Goal: Find specific page/section: Find specific page/section

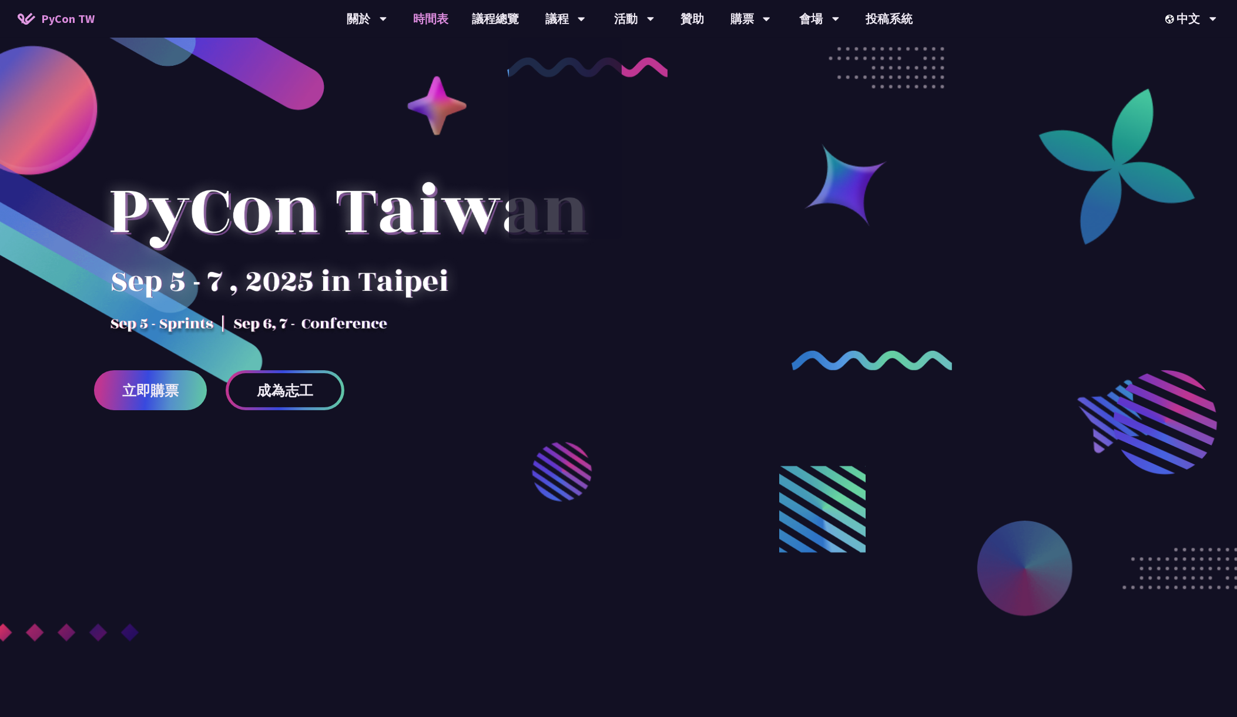
click at [439, 14] on link "時間表" at bounding box center [430, 19] width 59 height 38
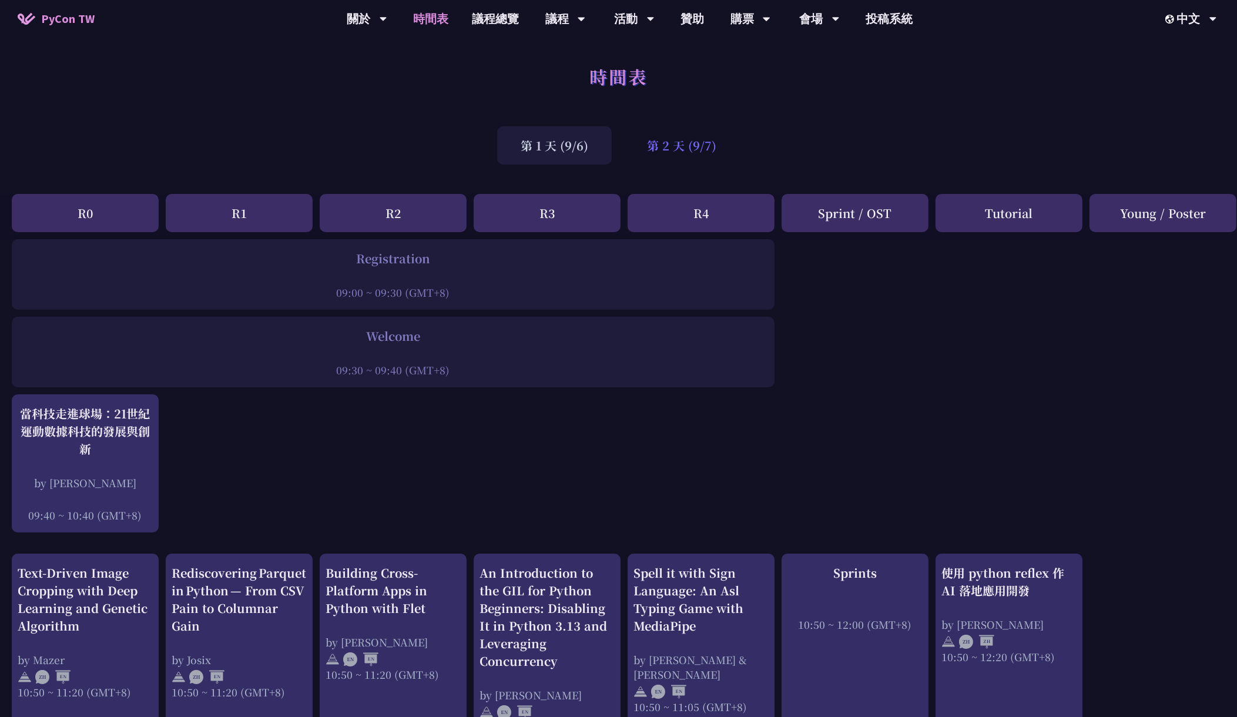
click at [700, 152] on div "第 2 天 (9/7)" at bounding box center [681, 145] width 116 height 38
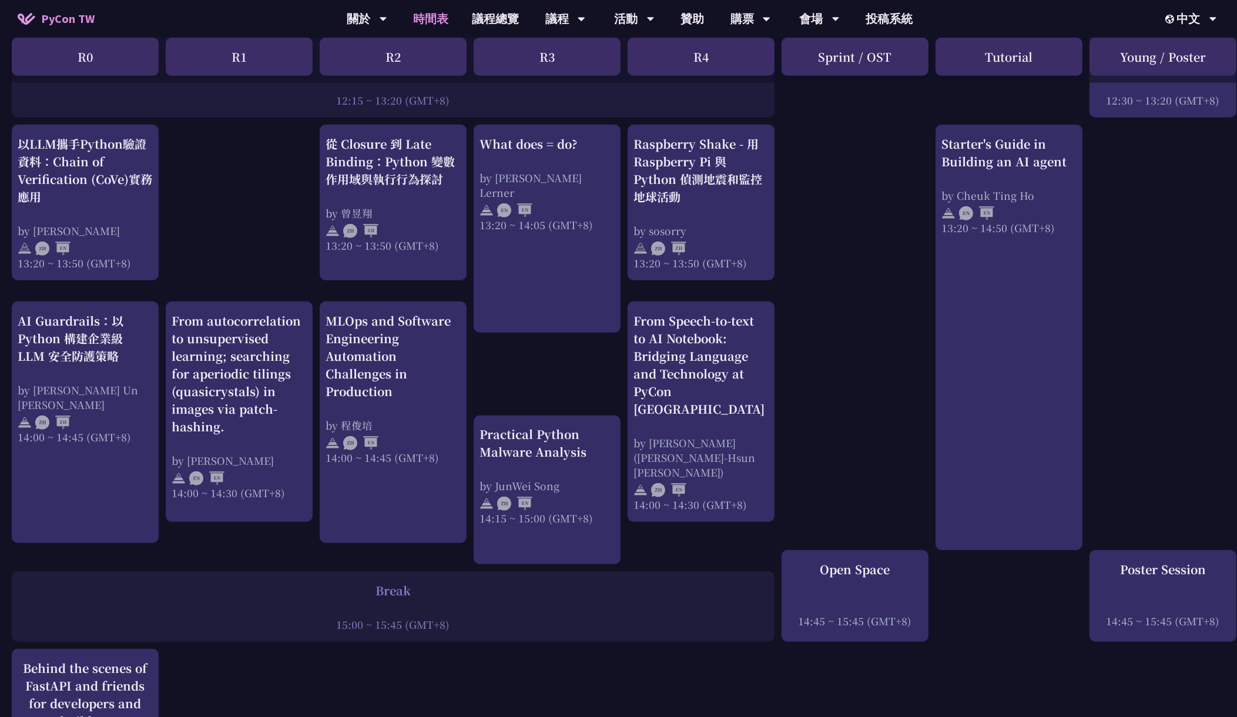
scroll to position [975, 0]
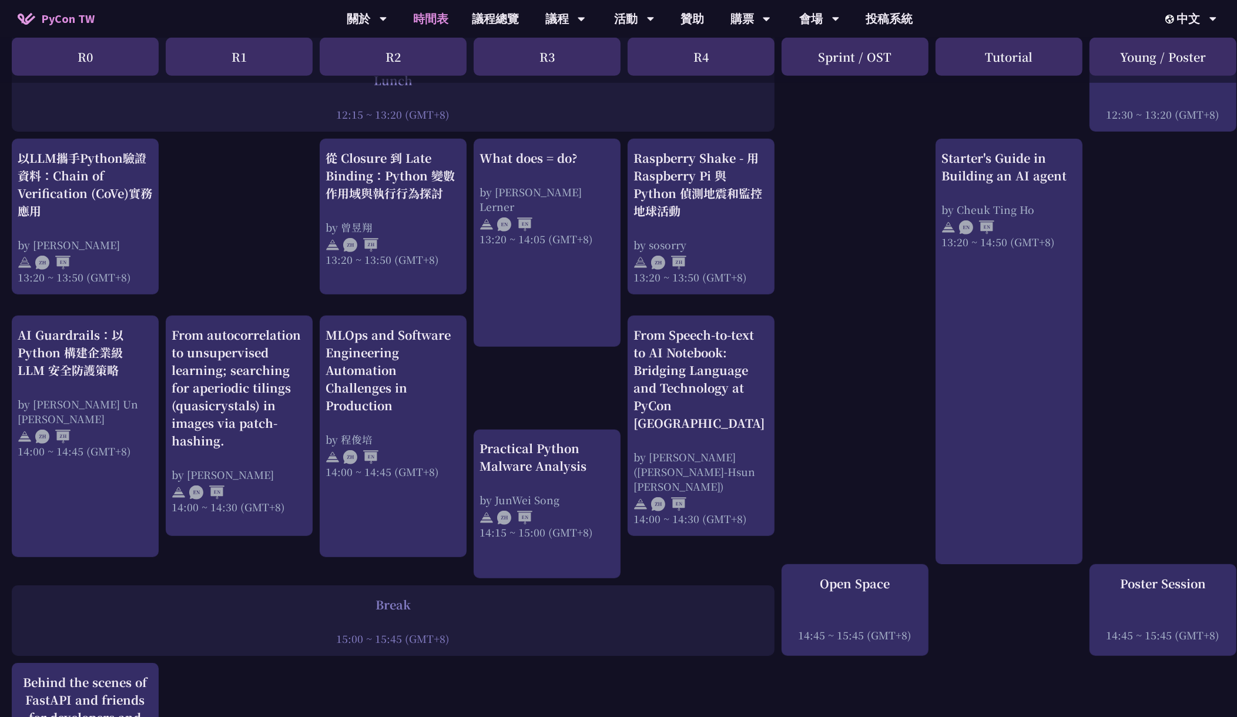
click at [798, 193] on div "print("Hello World")，然後呢？ by [PERSON_NAME] 10:50 ~ 11:35 (GMT+8) What does = do…" at bounding box center [624, 177] width 1248 height 1827
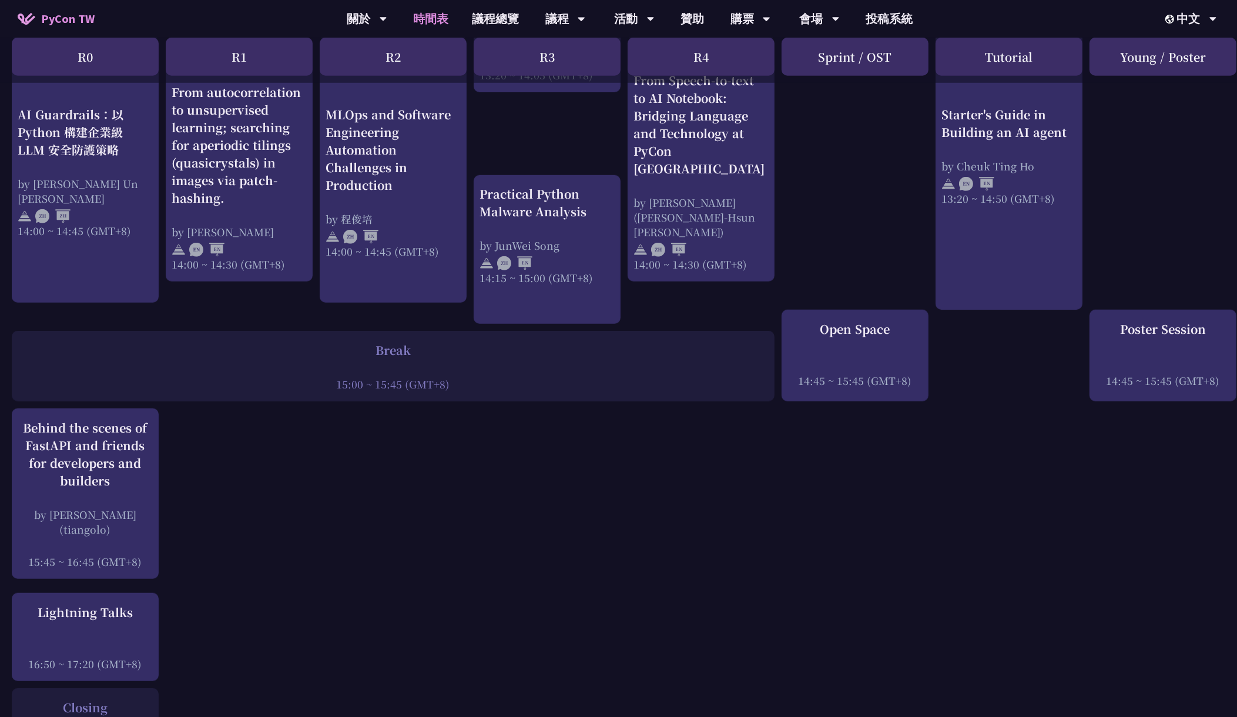
scroll to position [1315, 0]
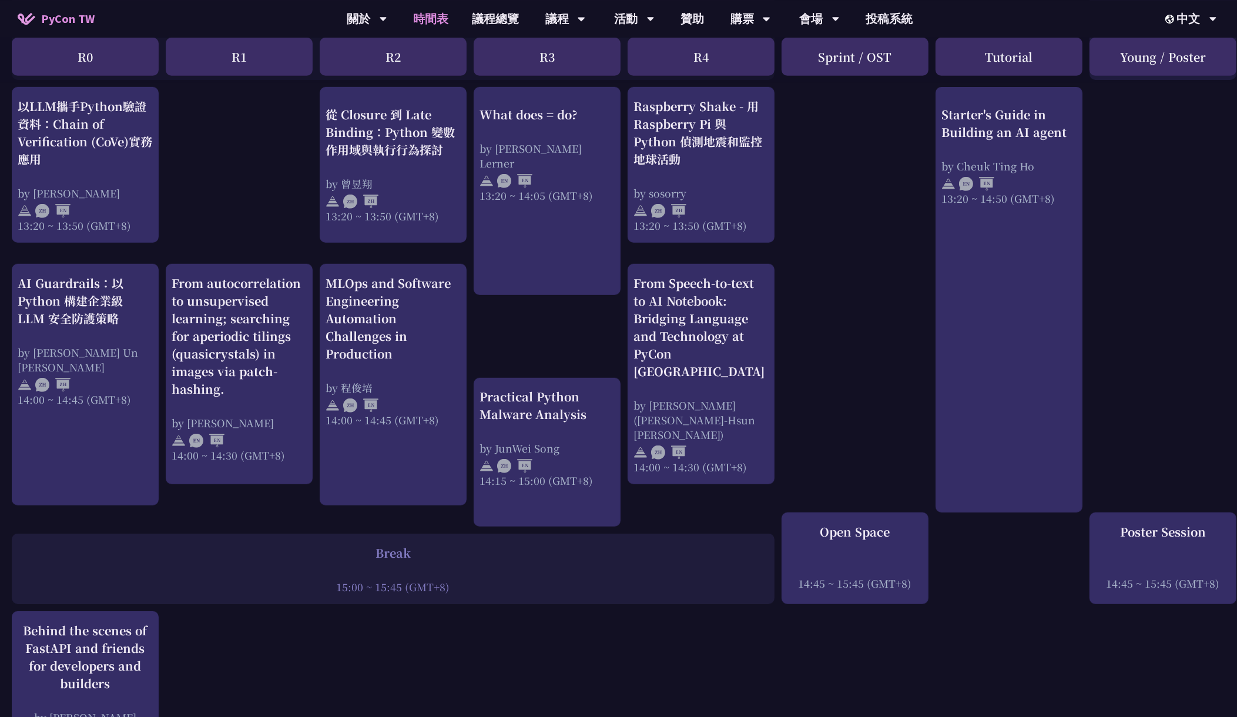
scroll to position [1023, 0]
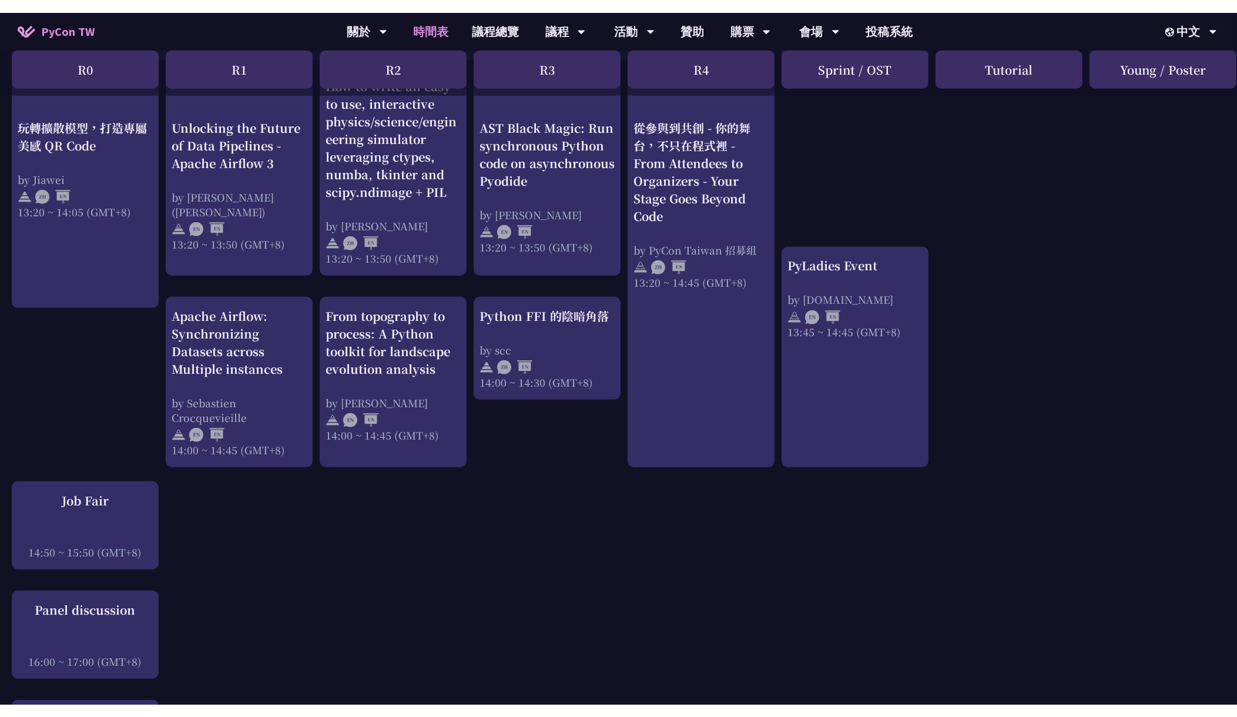
scroll to position [1023, 0]
